Goal: Task Accomplishment & Management: Manage account settings

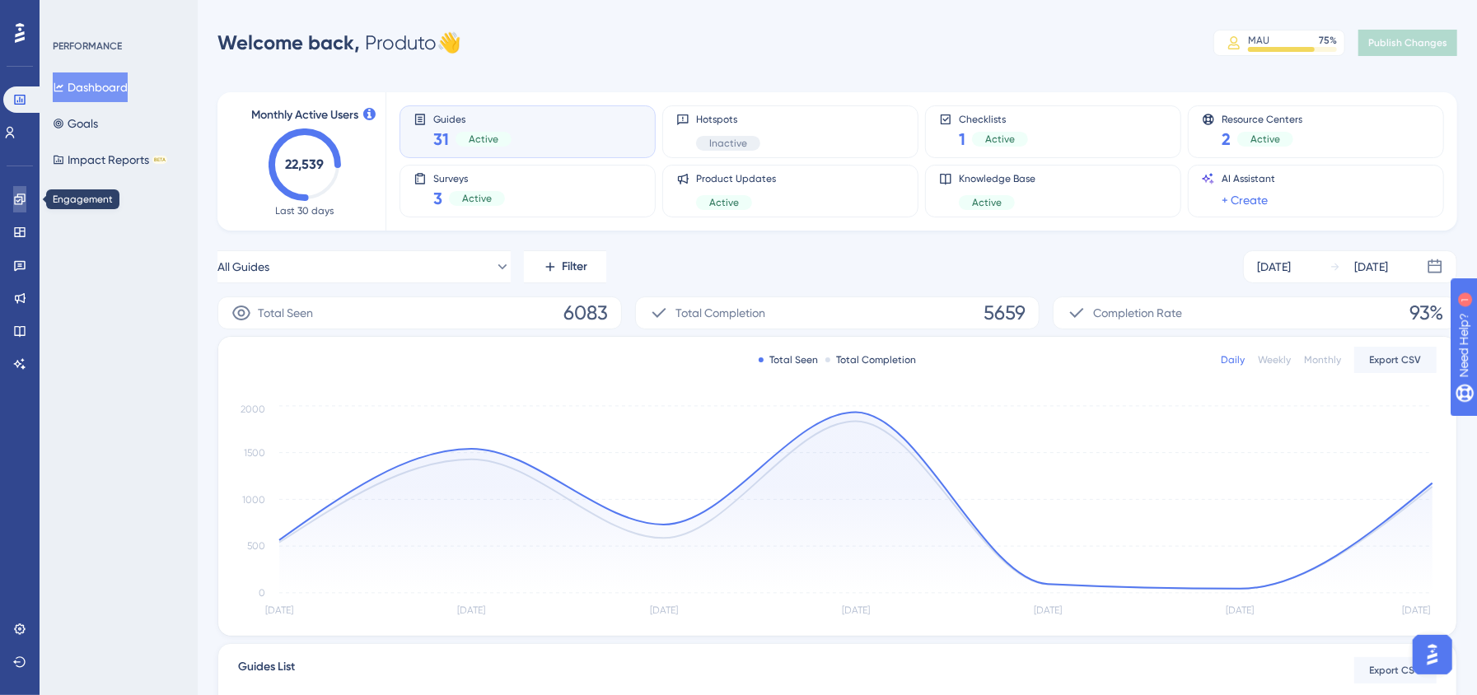
click at [24, 193] on icon at bounding box center [19, 199] width 13 height 13
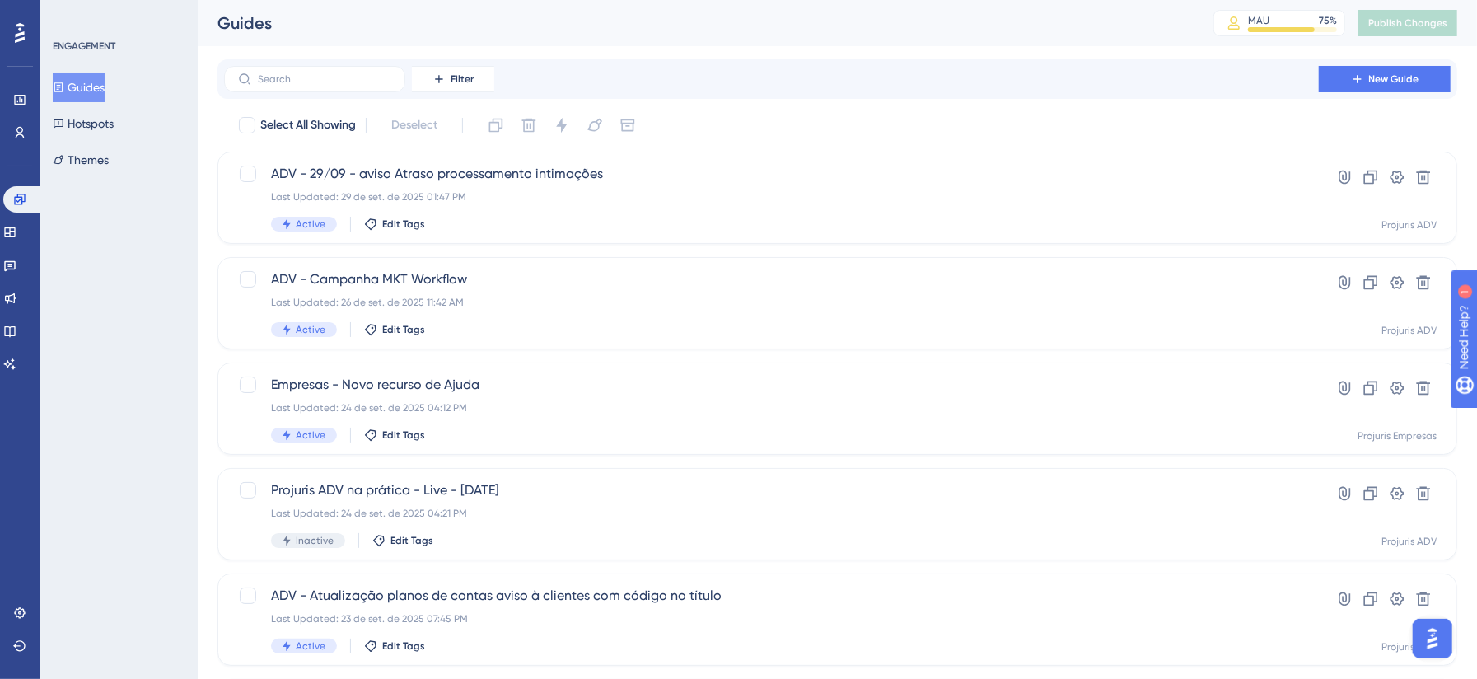
click at [657, 84] on div "Filter New Guide" at bounding box center [837, 79] width 1227 height 26
click at [636, 96] on div "Filter New Guide" at bounding box center [838, 79] width 1240 height 40
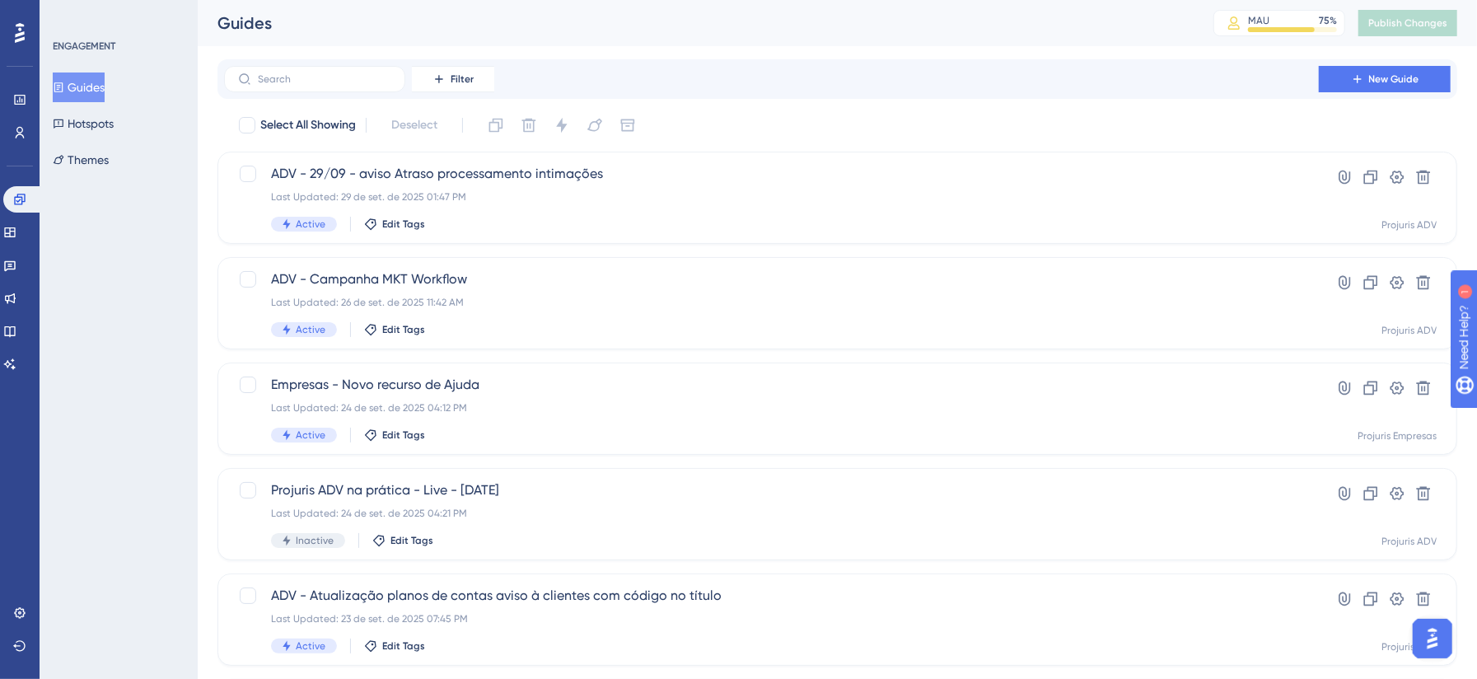
click at [817, 57] on div "Performance Users Engagement Widgets Feedback Product Updates Knowledge Base AI…" at bounding box center [838, 626] width 1280 height 1253
click at [16, 226] on icon at bounding box center [9, 232] width 13 height 13
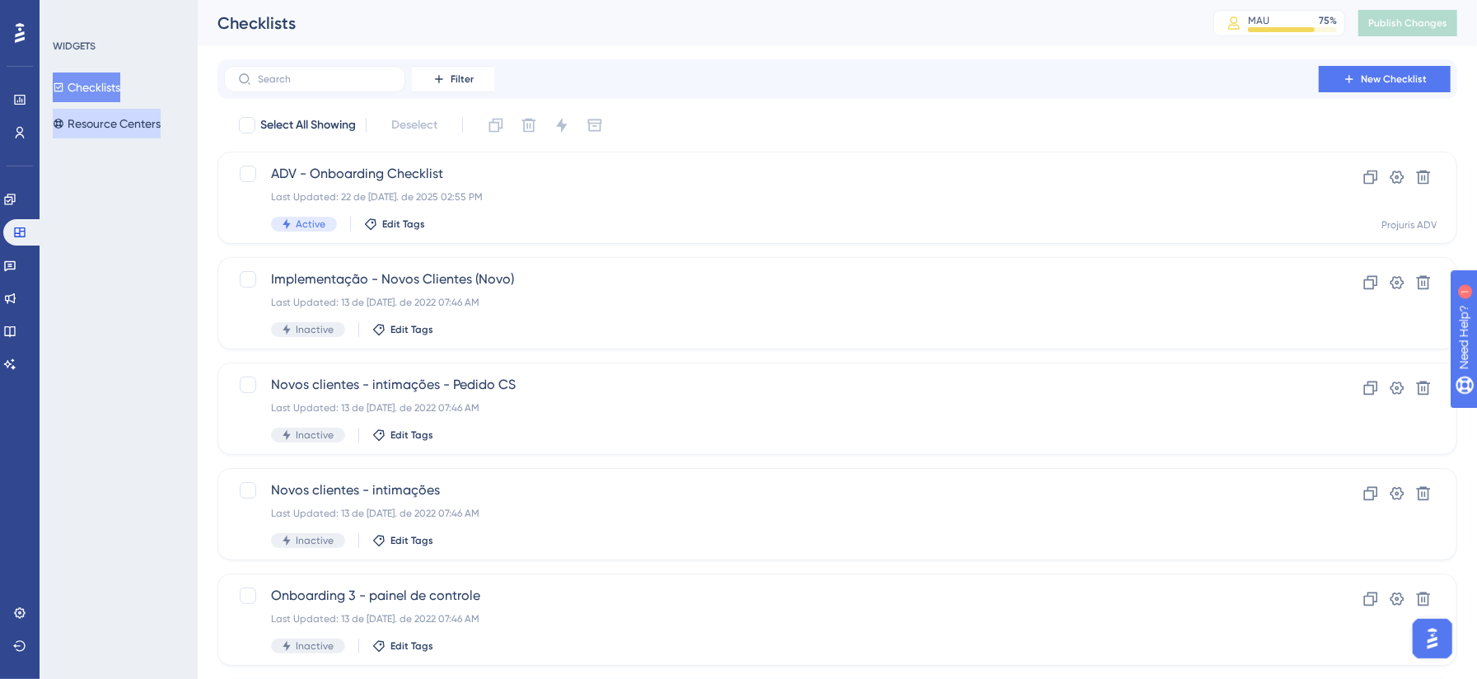
click at [96, 126] on button "Resource Centers" at bounding box center [107, 124] width 108 height 30
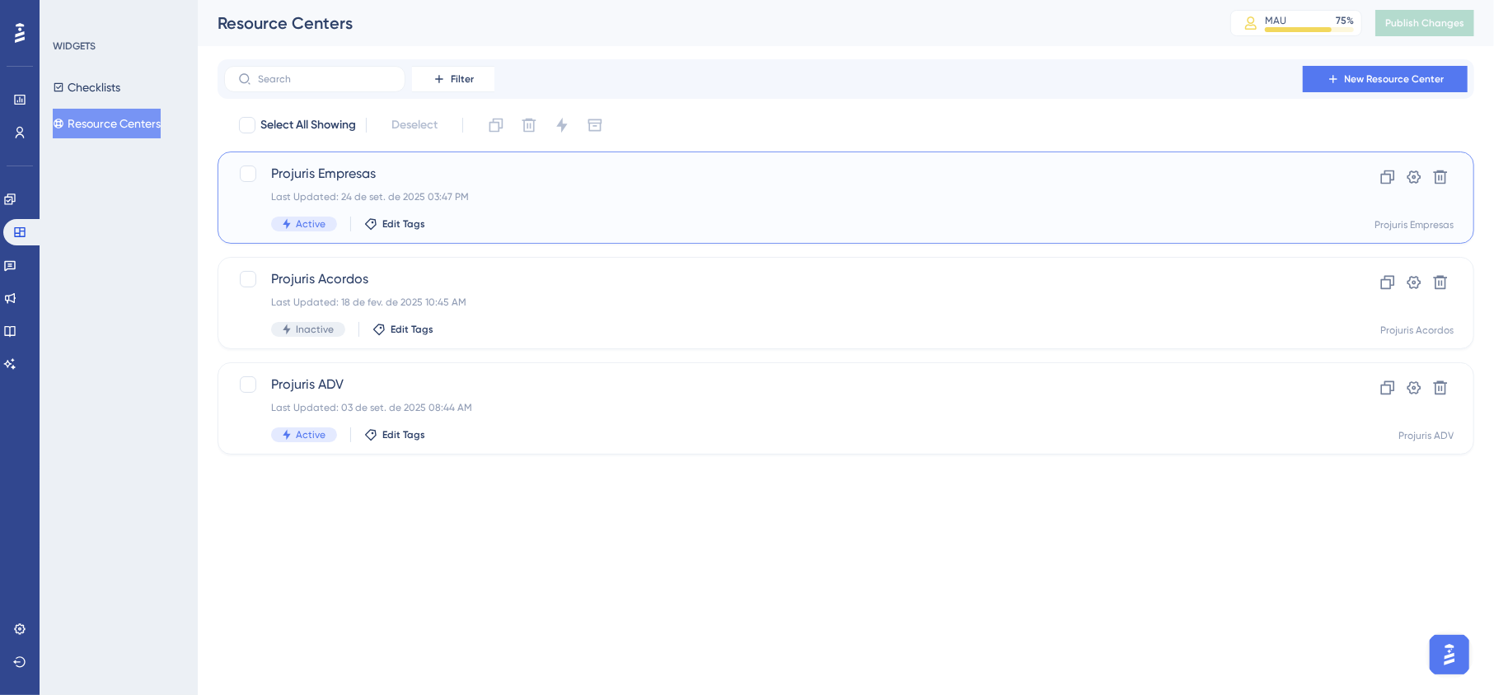
click at [775, 185] on div "Projuris Empresas Last Updated: 24 de set. de 2025 03:47 PM Active Edit Tags" at bounding box center [780, 198] width 1018 height 68
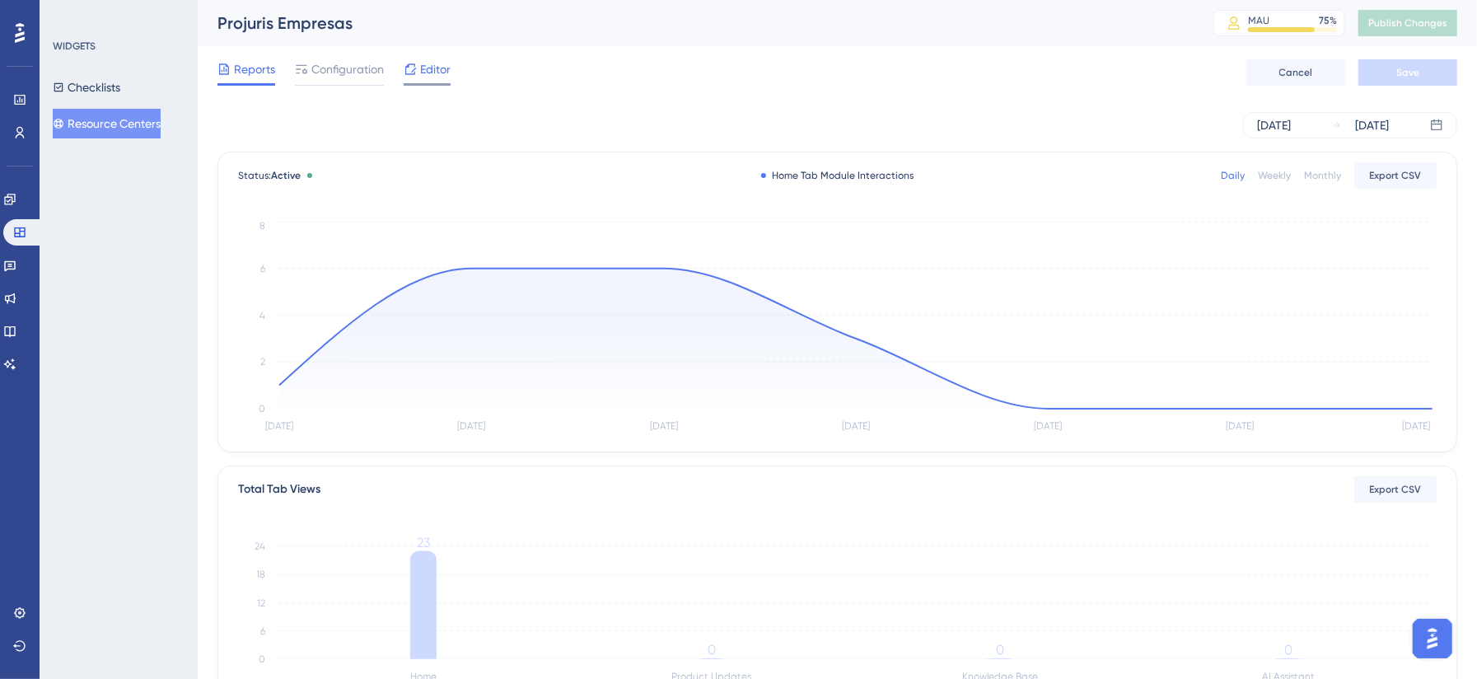
click at [417, 81] on div "Editor" at bounding box center [427, 72] width 47 height 26
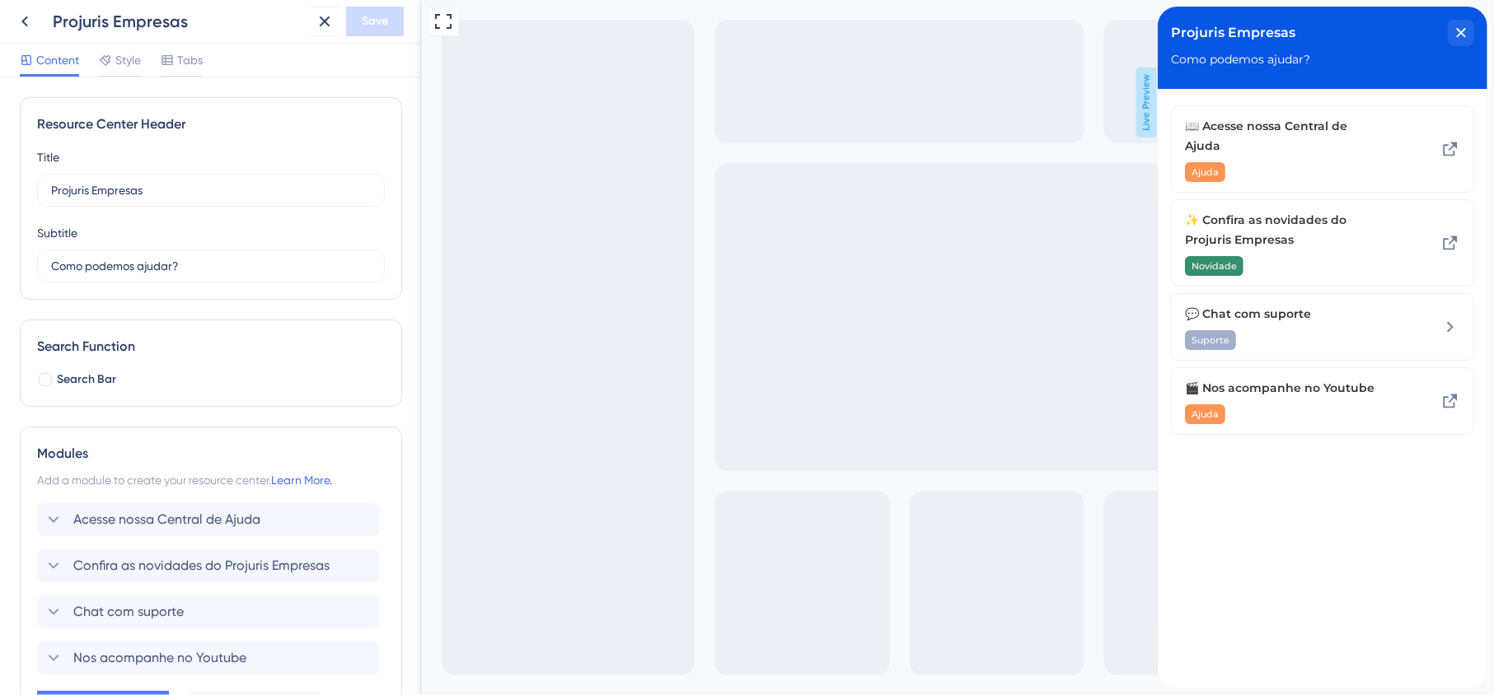
drag, startPoint x: 421, startPoint y: 0, endPoint x: 737, endPoint y: 180, distance: 363.9
click at [737, 180] on div "Full Screen Preview Live Preview" at bounding box center [957, 347] width 1072 height 695
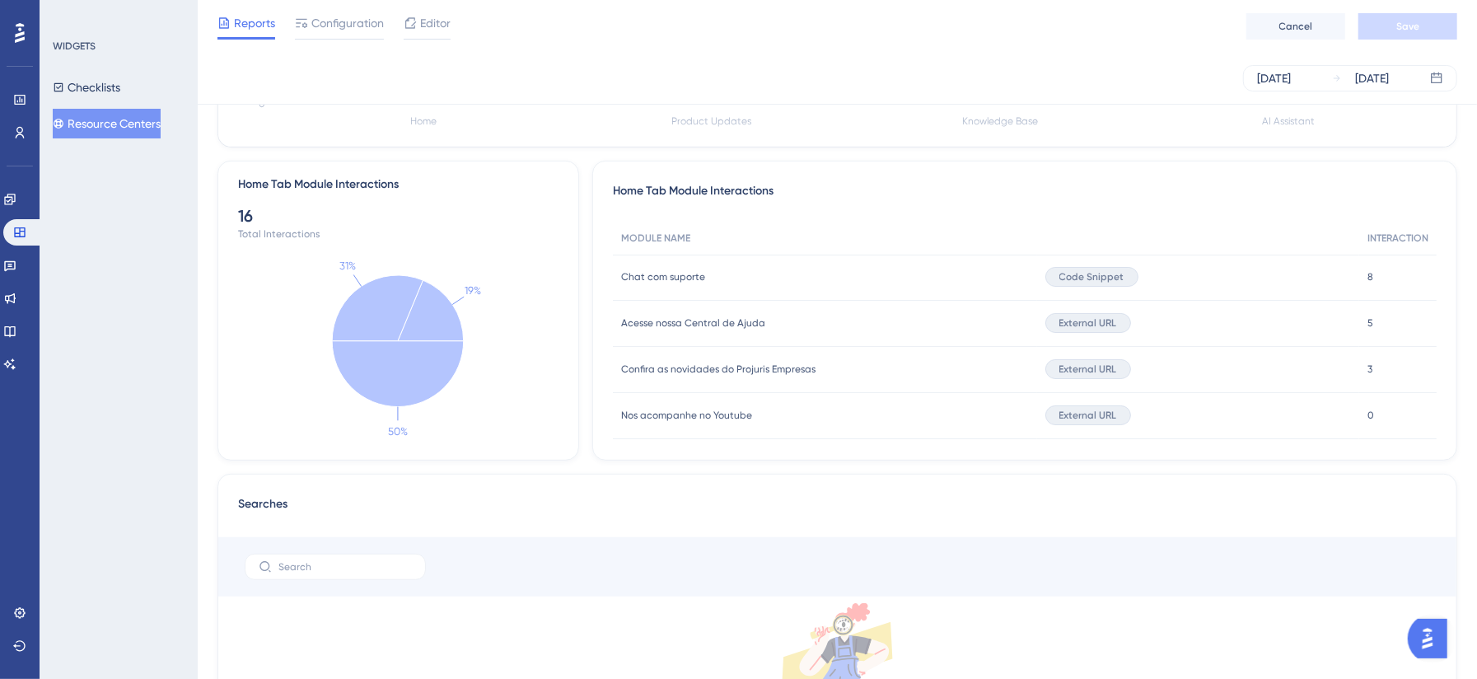
scroll to position [491, 0]
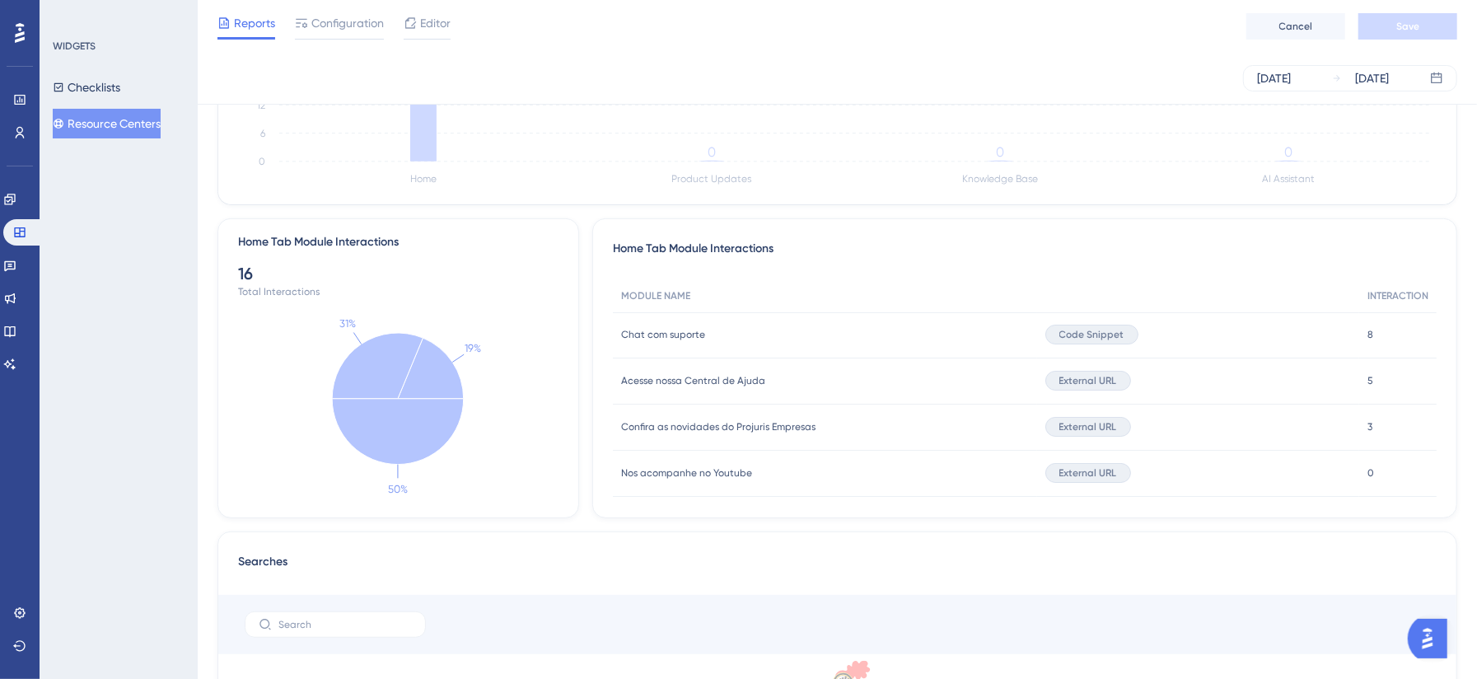
click at [87, 129] on button "Resource Centers" at bounding box center [107, 124] width 108 height 30
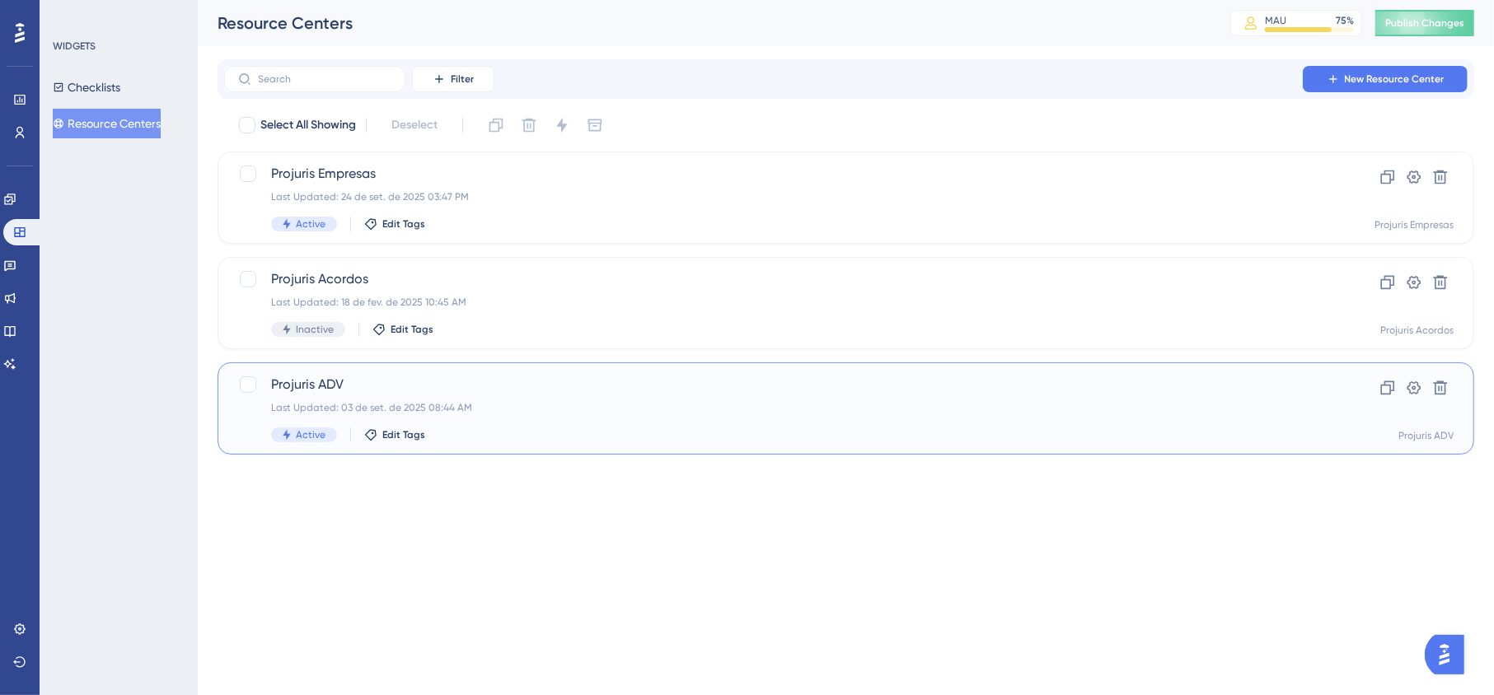
click at [738, 424] on div "Projuris ADV Last Updated: 03 de set. de 2025 08:44 AM Active Edit Tags" at bounding box center [780, 409] width 1018 height 68
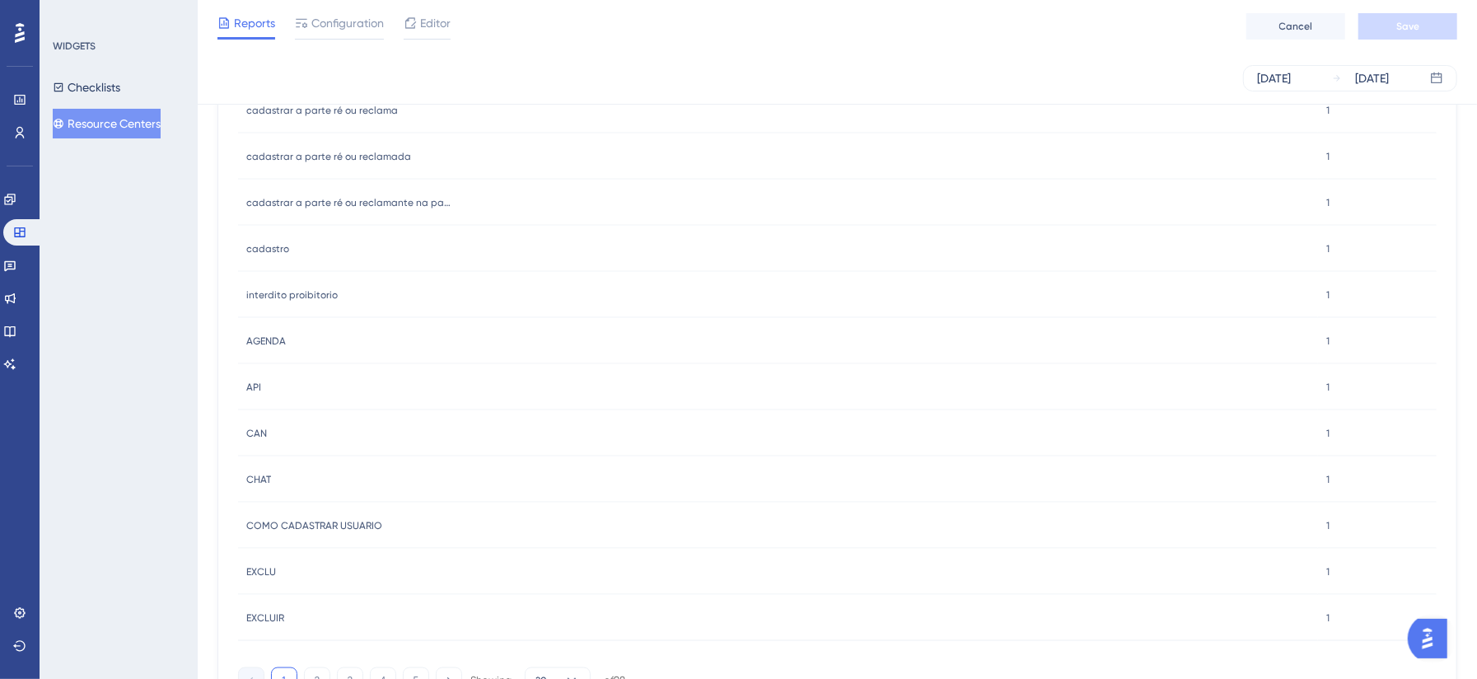
scroll to position [1595, 0]
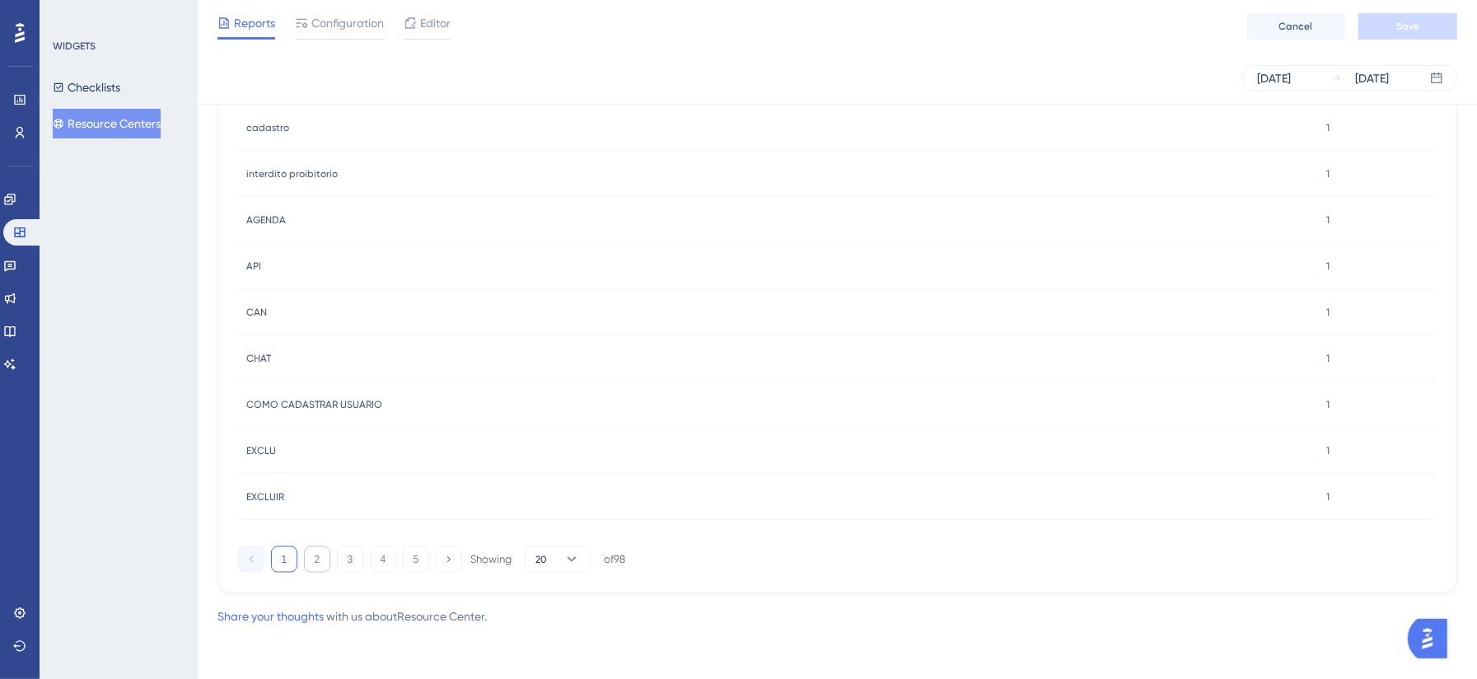
click at [325, 564] on button "2" at bounding box center [317, 559] width 26 height 26
click at [283, 558] on button "1" at bounding box center [284, 559] width 26 height 26
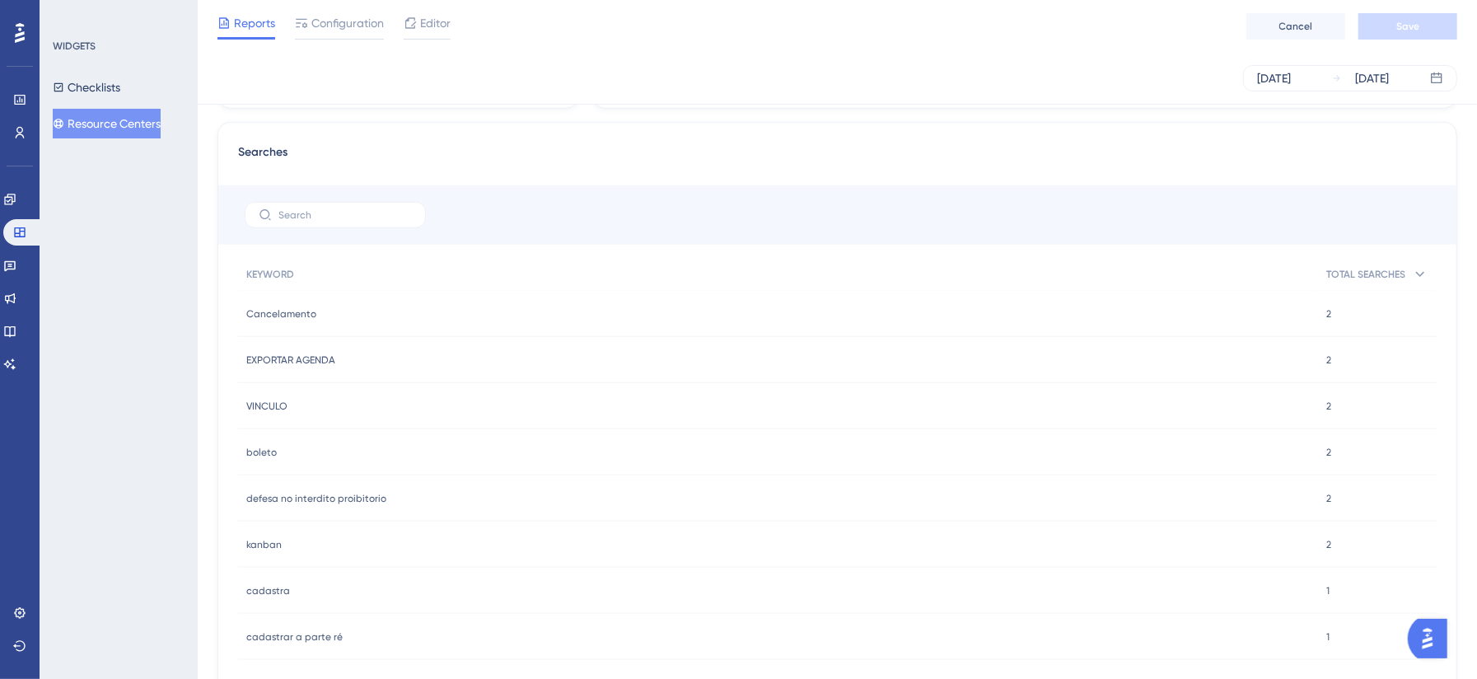
scroll to position [862, 0]
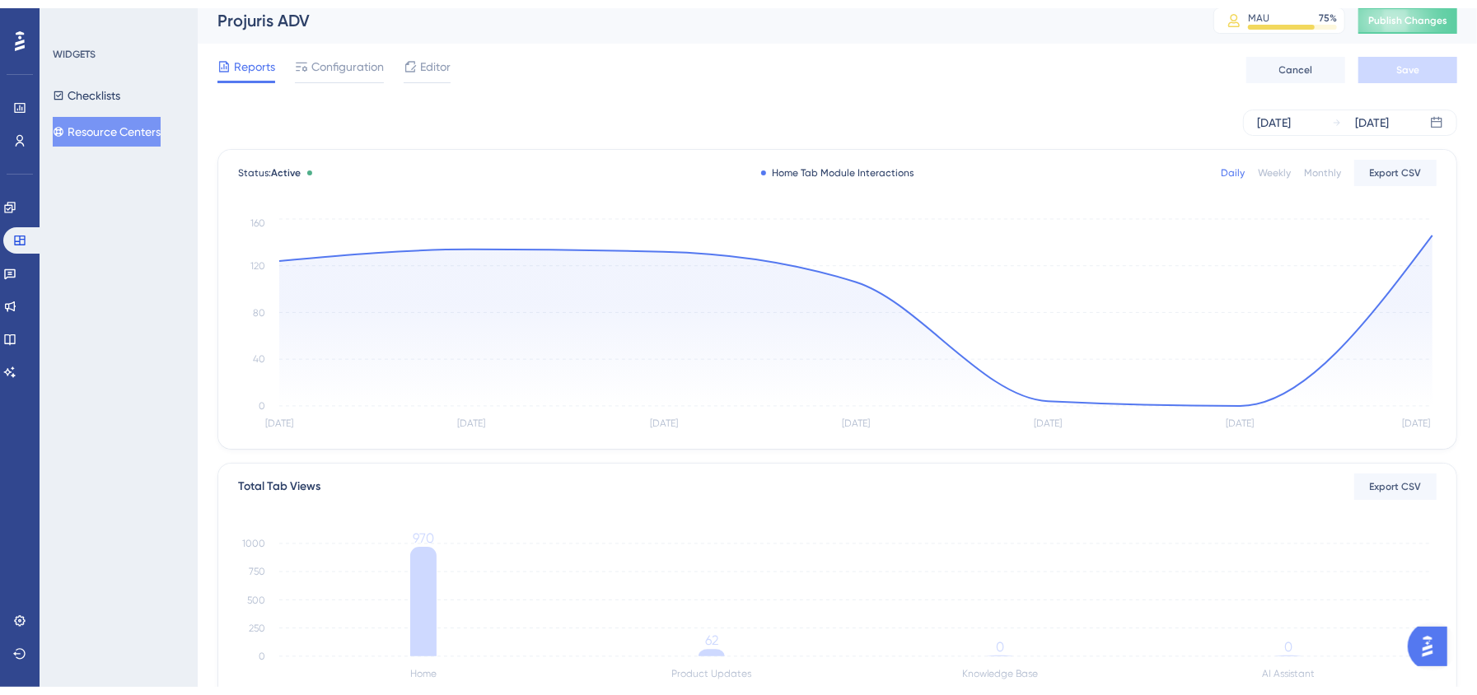
scroll to position [0, 0]
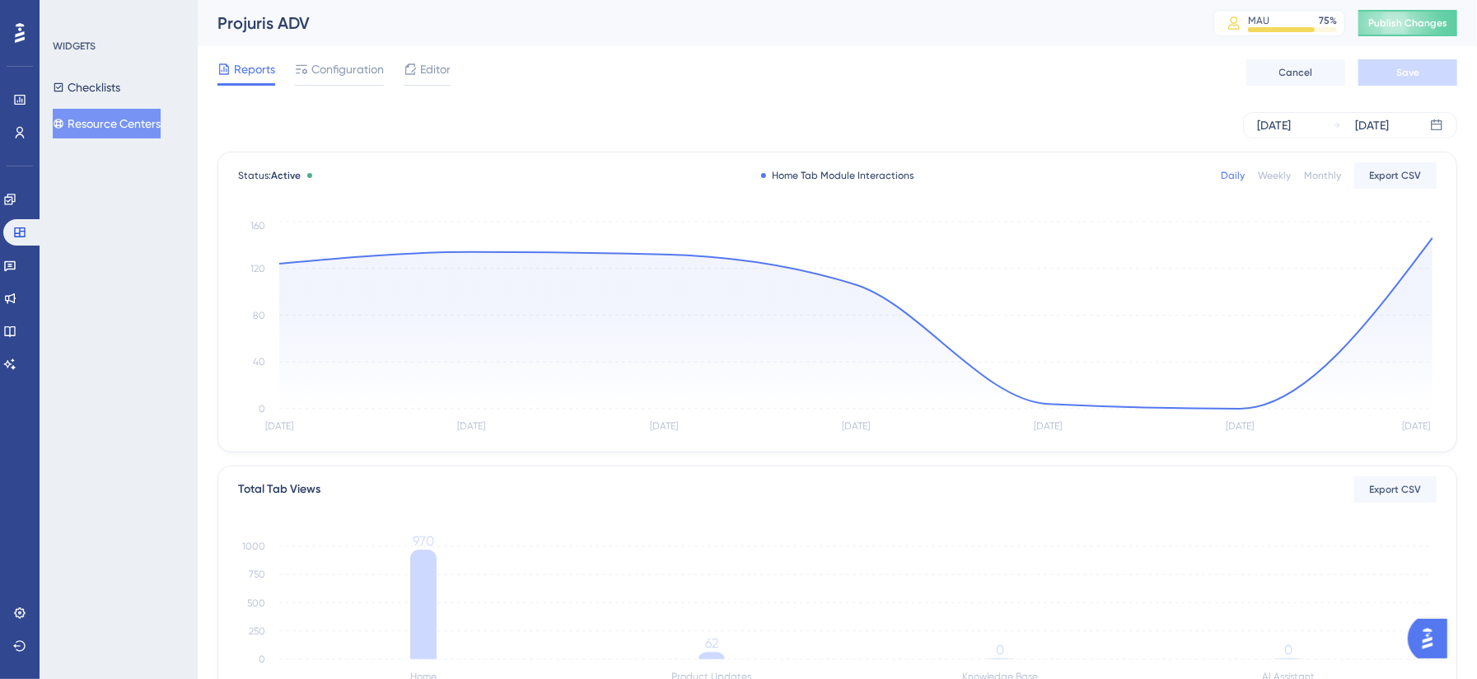
click at [518, 90] on div "Reports Configuration Editor Cancel Save" at bounding box center [838, 72] width 1240 height 53
drag, startPoint x: 20, startPoint y: 96, endPoint x: 274, endPoint y: 125, distance: 256.3
click at [20, 96] on icon at bounding box center [19, 100] width 11 height 10
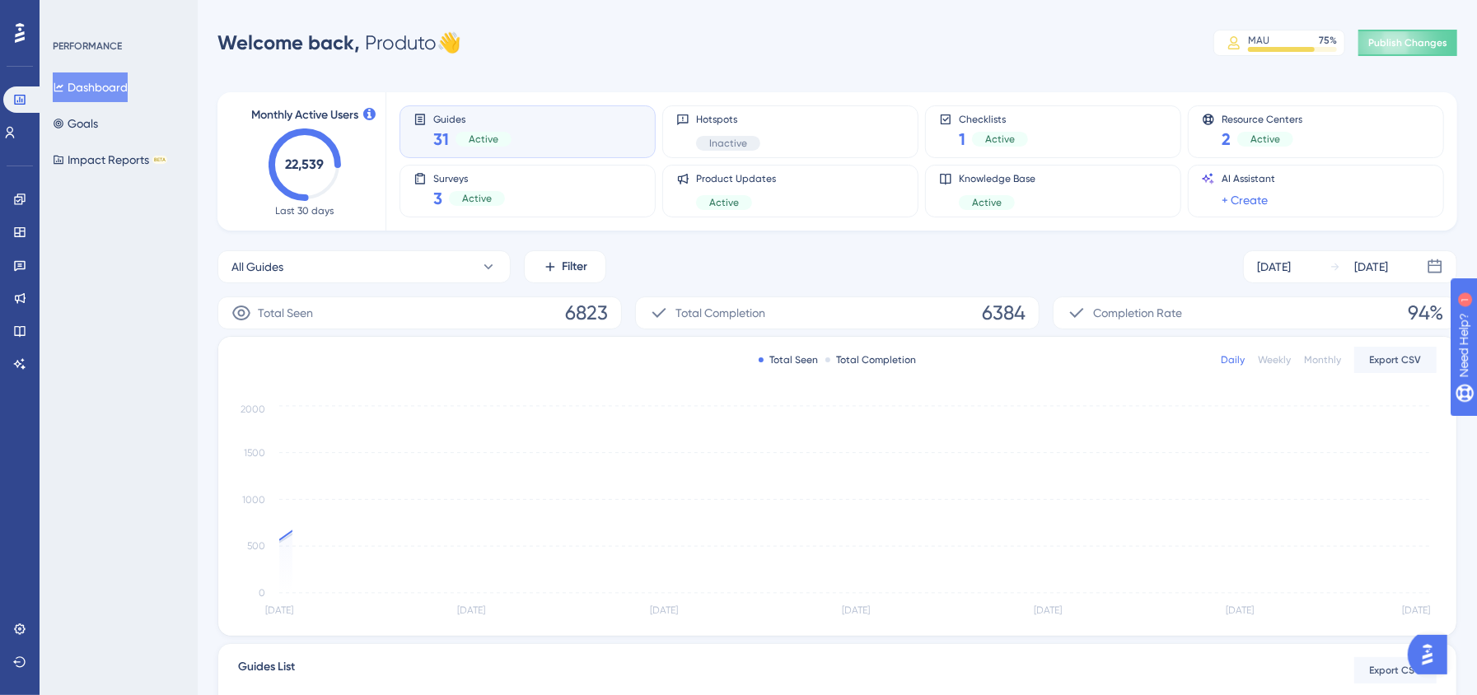
click at [1104, 47] on div "Welcome back, Produto 👋 MAU 75 % Click to see add-on and upgrade options Publis…" at bounding box center [838, 42] width 1240 height 33
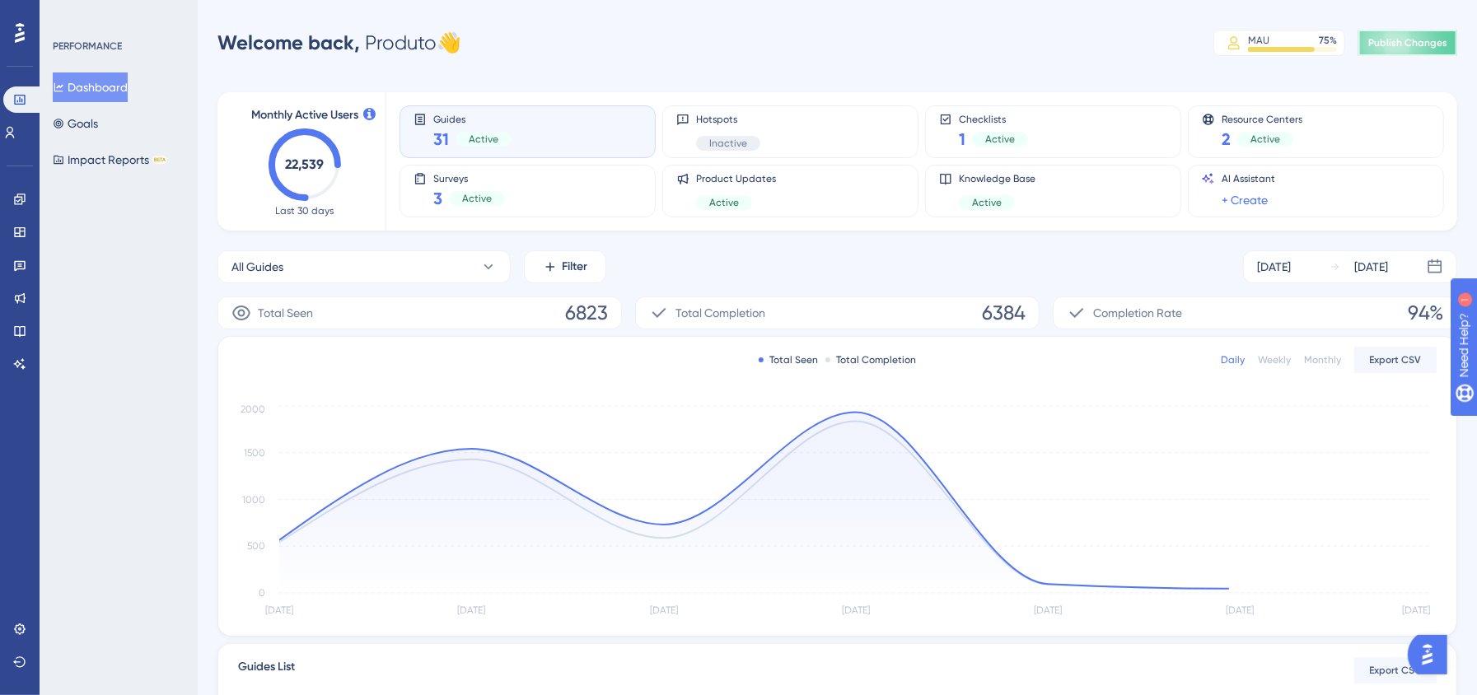
click at [1419, 36] on button "Publish Changes" at bounding box center [1408, 43] width 99 height 26
click at [798, 58] on div "Welcome back, Produto 👋 MAU 75 % Click to see add-on and upgrade options" at bounding box center [838, 42] width 1240 height 33
click at [524, 43] on div "Welcome back, Produto 👋 MAU 75 % Click to see add-on and upgrade options" at bounding box center [838, 42] width 1240 height 33
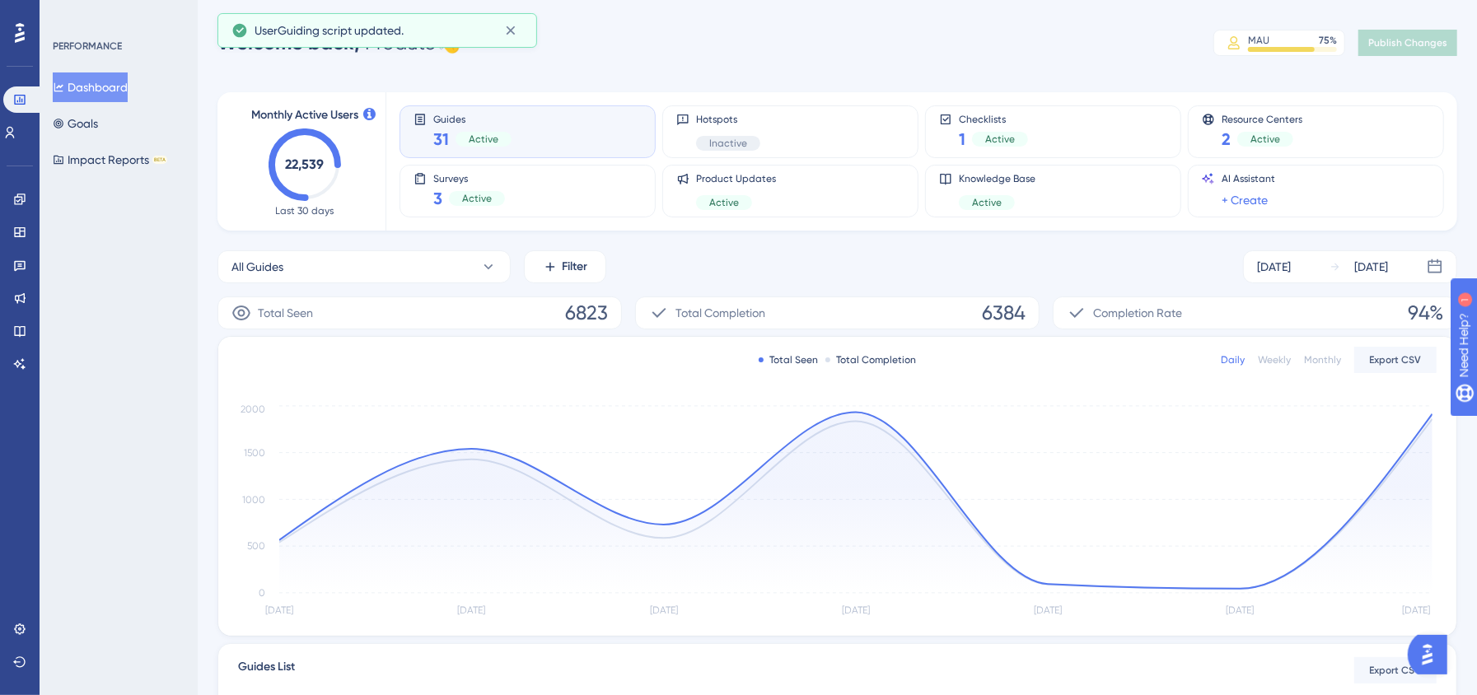
click at [117, 269] on div "PERFORMANCE Dashboard Goals Impact Reports BETA" at bounding box center [119, 347] width 158 height 695
